Goal: Information Seeking & Learning: Learn about a topic

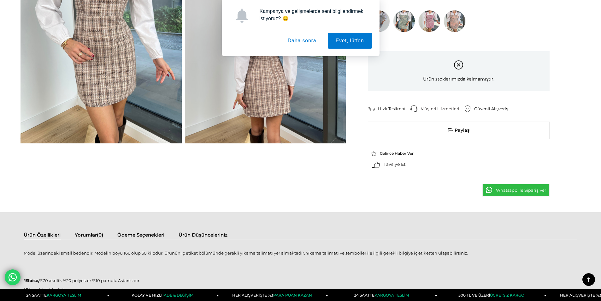
scroll to position [63, 0]
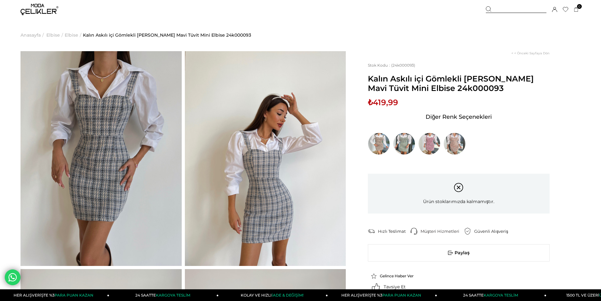
click at [73, 35] on span "Elbise" at bounding box center [72, 35] width 14 height 32
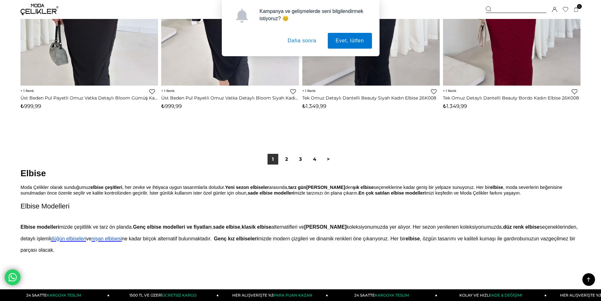
scroll to position [4765, 0]
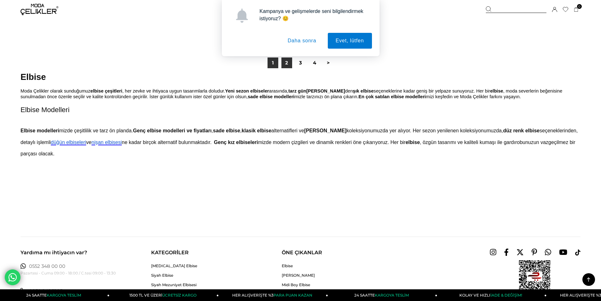
click at [283, 59] on link "2" at bounding box center [286, 62] width 11 height 11
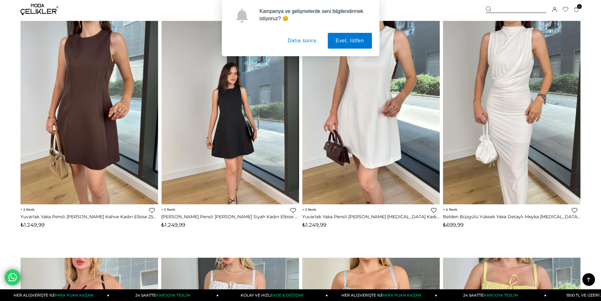
scroll to position [568, 0]
